Goal: Task Accomplishment & Management: Manage account settings

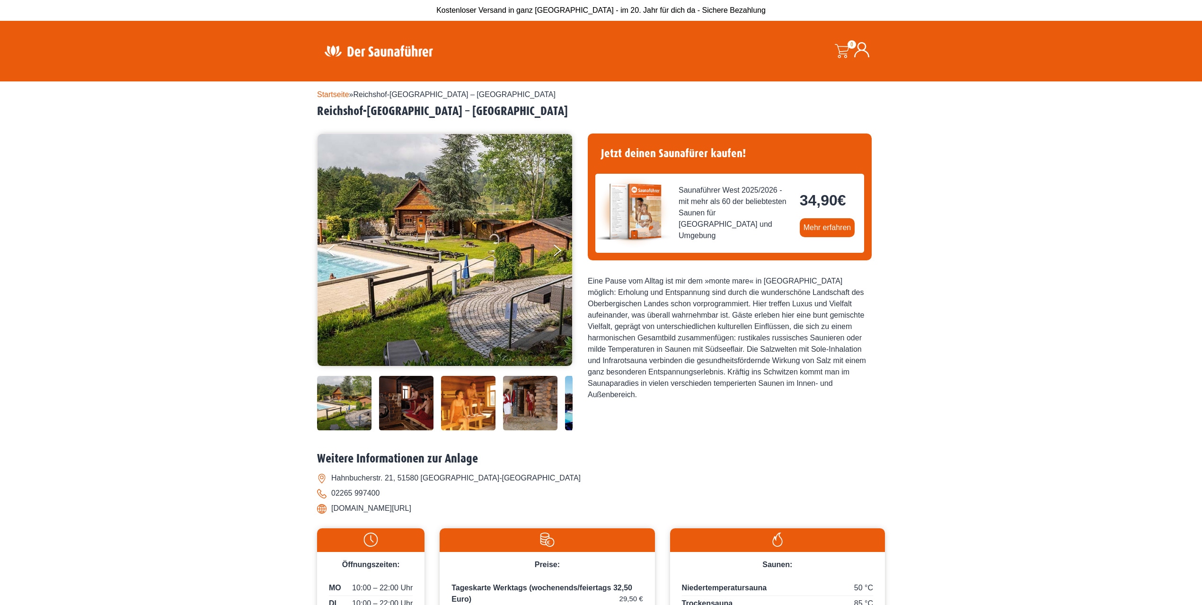
click at [862, 52] on icon at bounding box center [861, 49] width 15 height 15
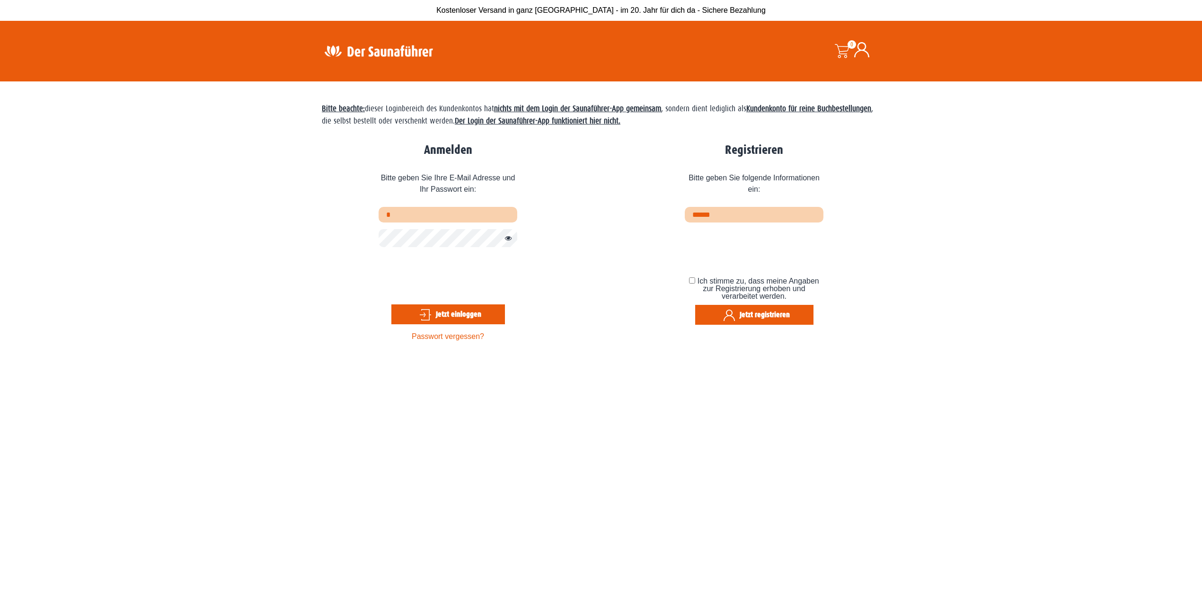
type input "**********"
click at [451, 315] on button "Jetzt einloggen" at bounding box center [448, 314] width 114 height 20
